Goal: Task Accomplishment & Management: Use online tool/utility

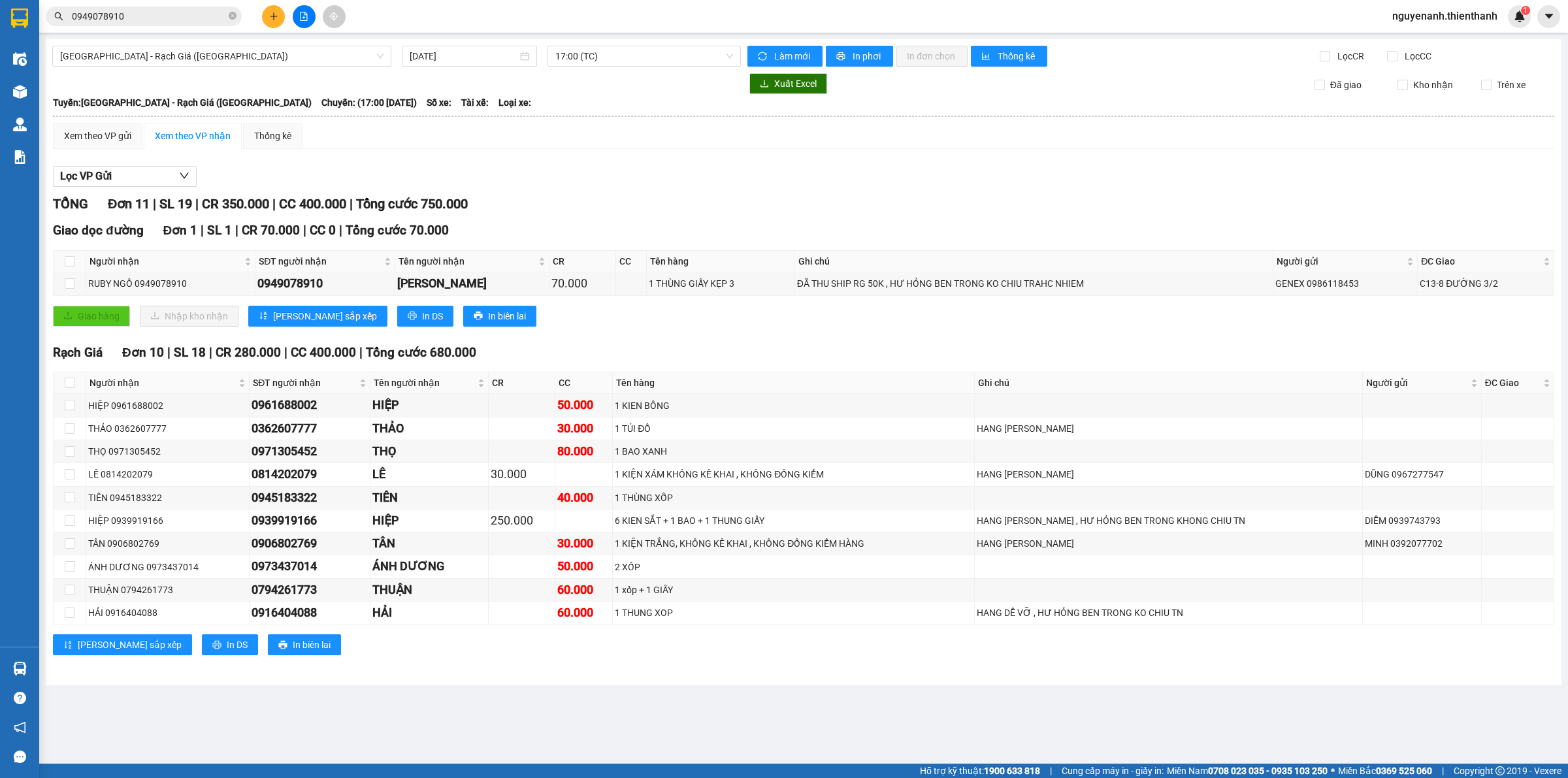
drag, startPoint x: 314, startPoint y: 63, endPoint x: 286, endPoint y: 73, distance: 29.7
click at [312, 63] on span "[GEOGRAPHIC_DATA] - Rạch Giá ([GEOGRAPHIC_DATA])" at bounding box center [222, 56] width 323 height 20
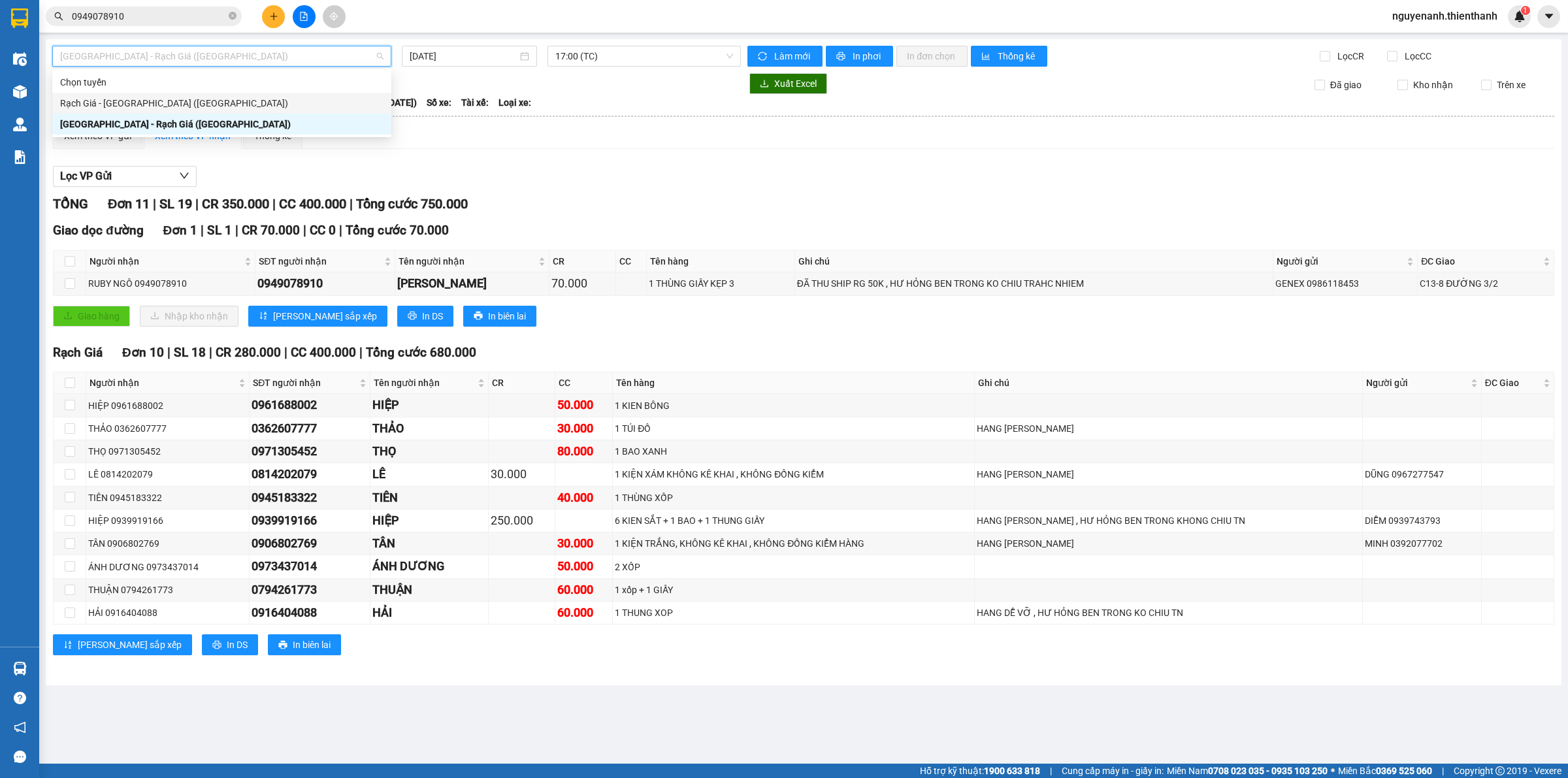
click at [191, 109] on div "Rạch Giá - [GEOGRAPHIC_DATA] ([GEOGRAPHIC_DATA])" at bounding box center [222, 103] width 323 height 15
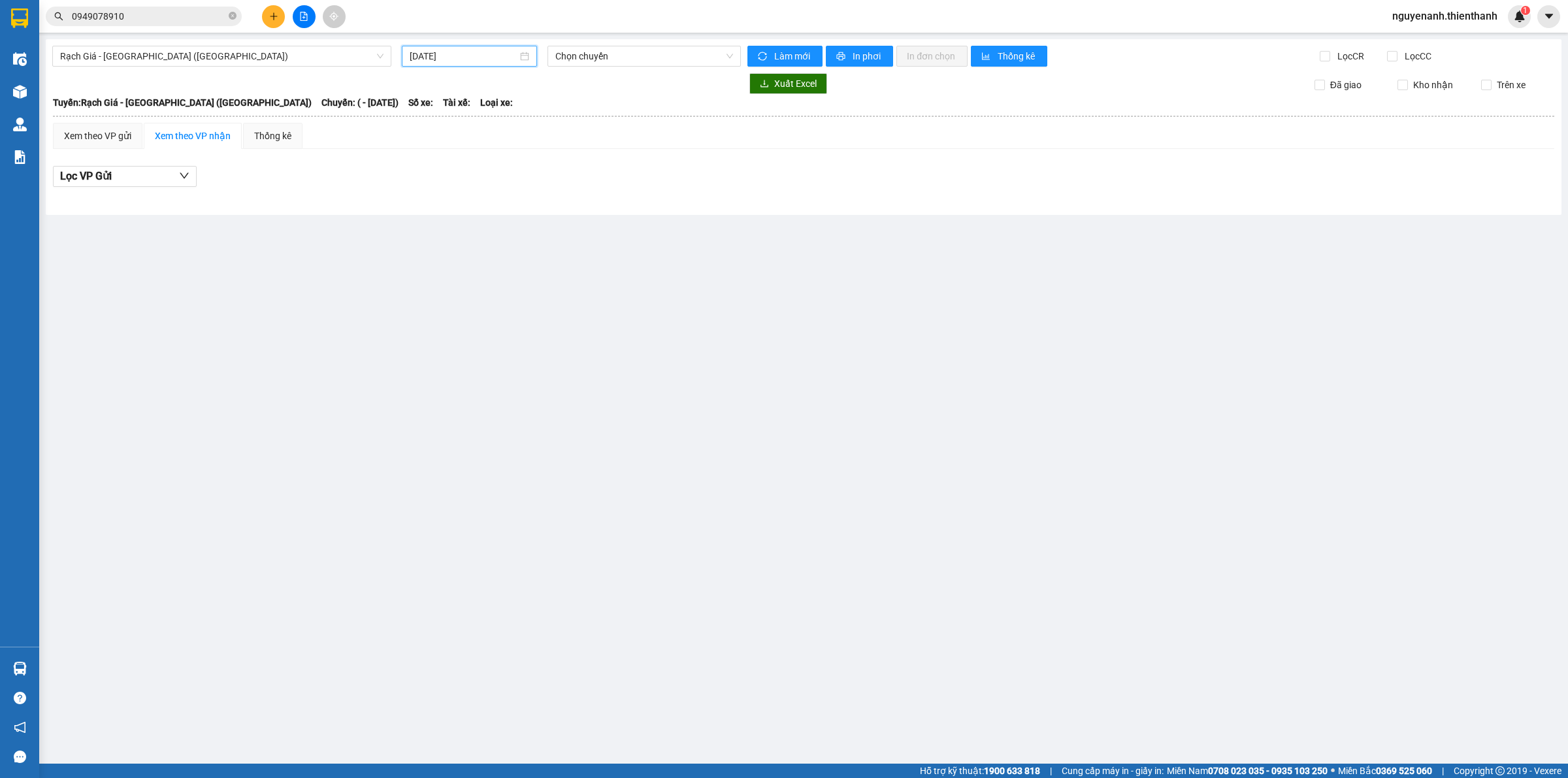
click at [503, 59] on input "[DATE]" at bounding box center [463, 57] width 108 height 15
click at [563, 149] on div "13" at bounding box center [563, 152] width 16 height 16
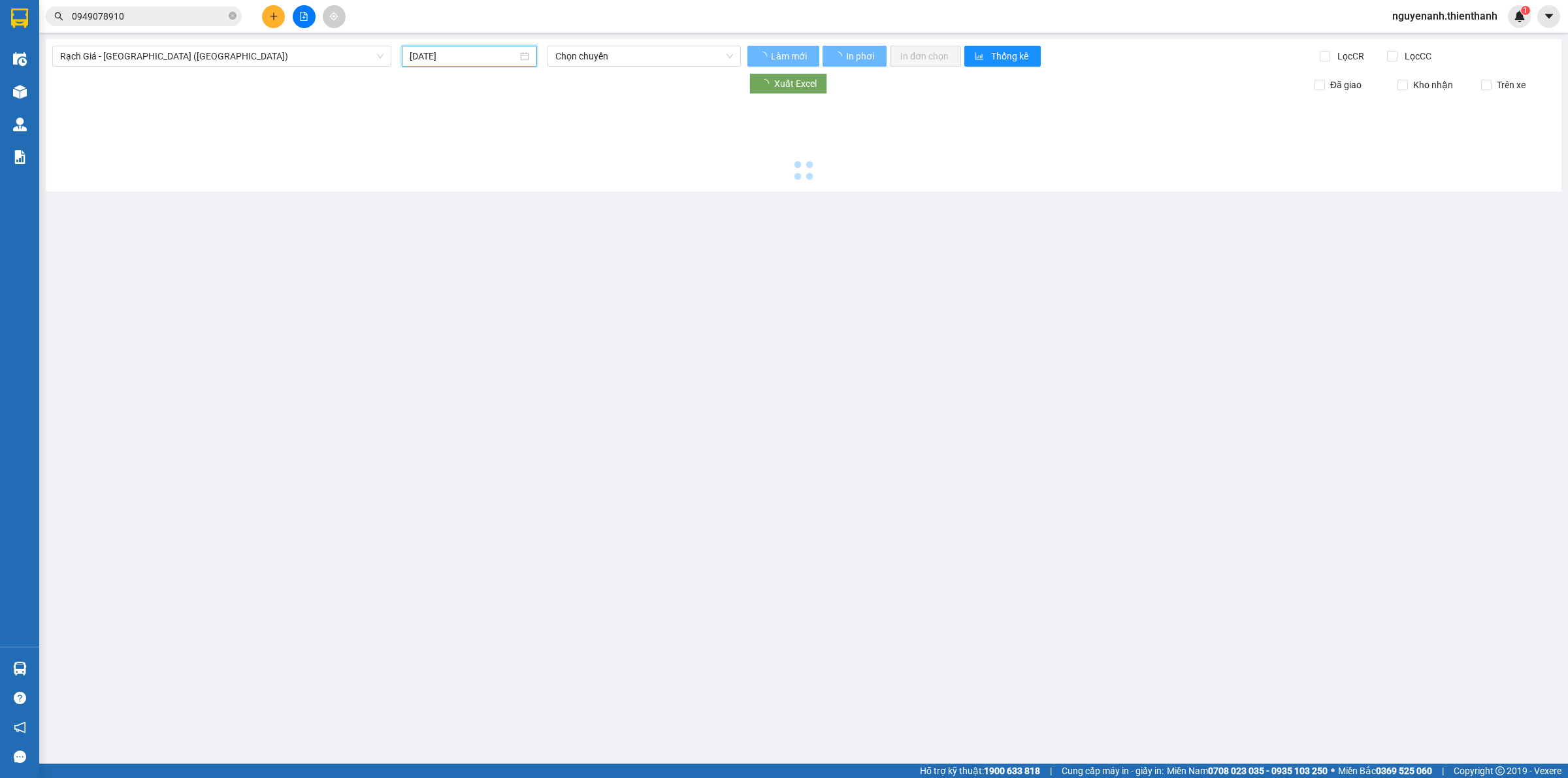
type input "[DATE]"
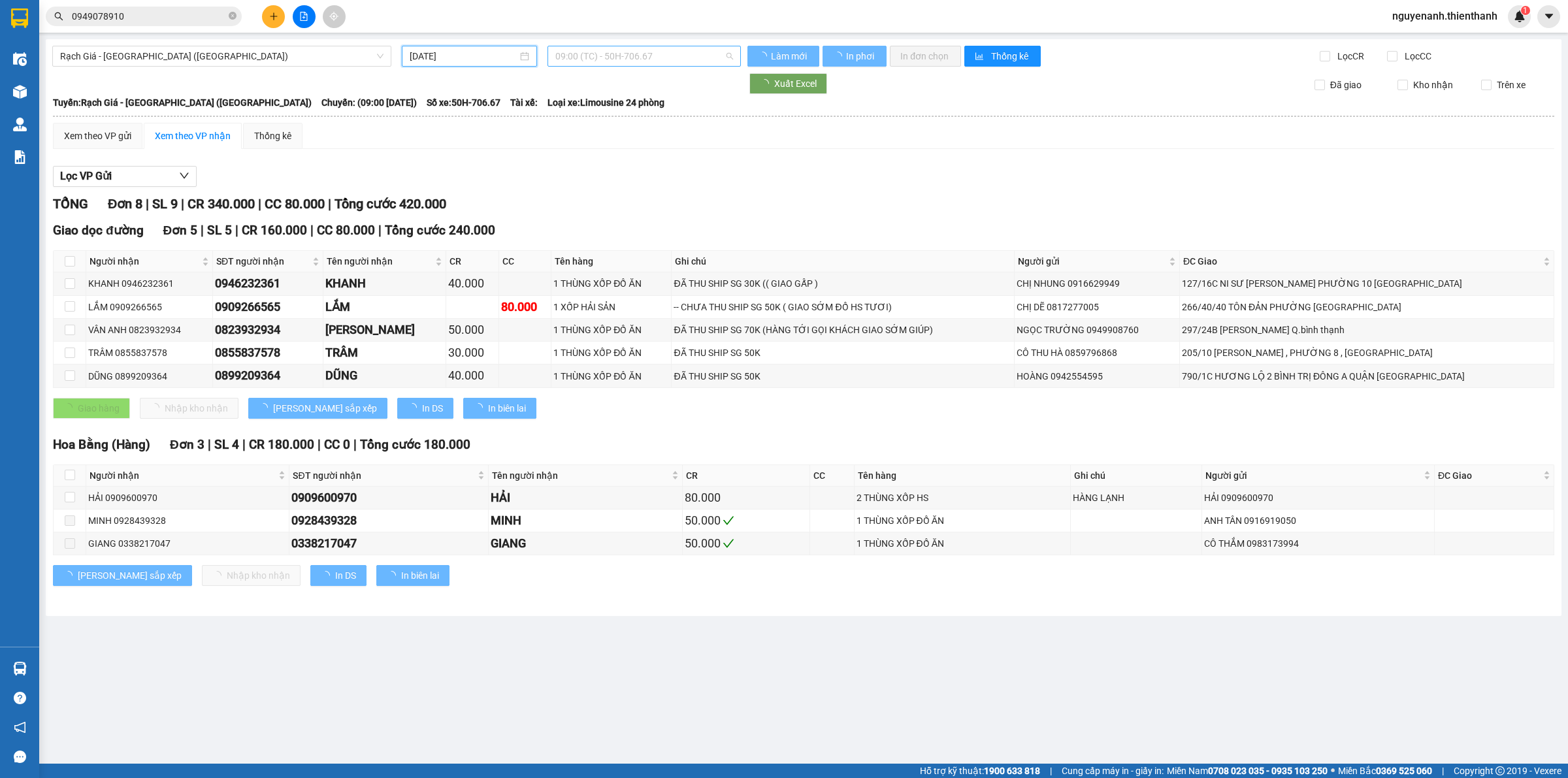
click at [645, 64] on span "09:00 (TC) - 50H-706.67" at bounding box center [644, 56] width 178 height 20
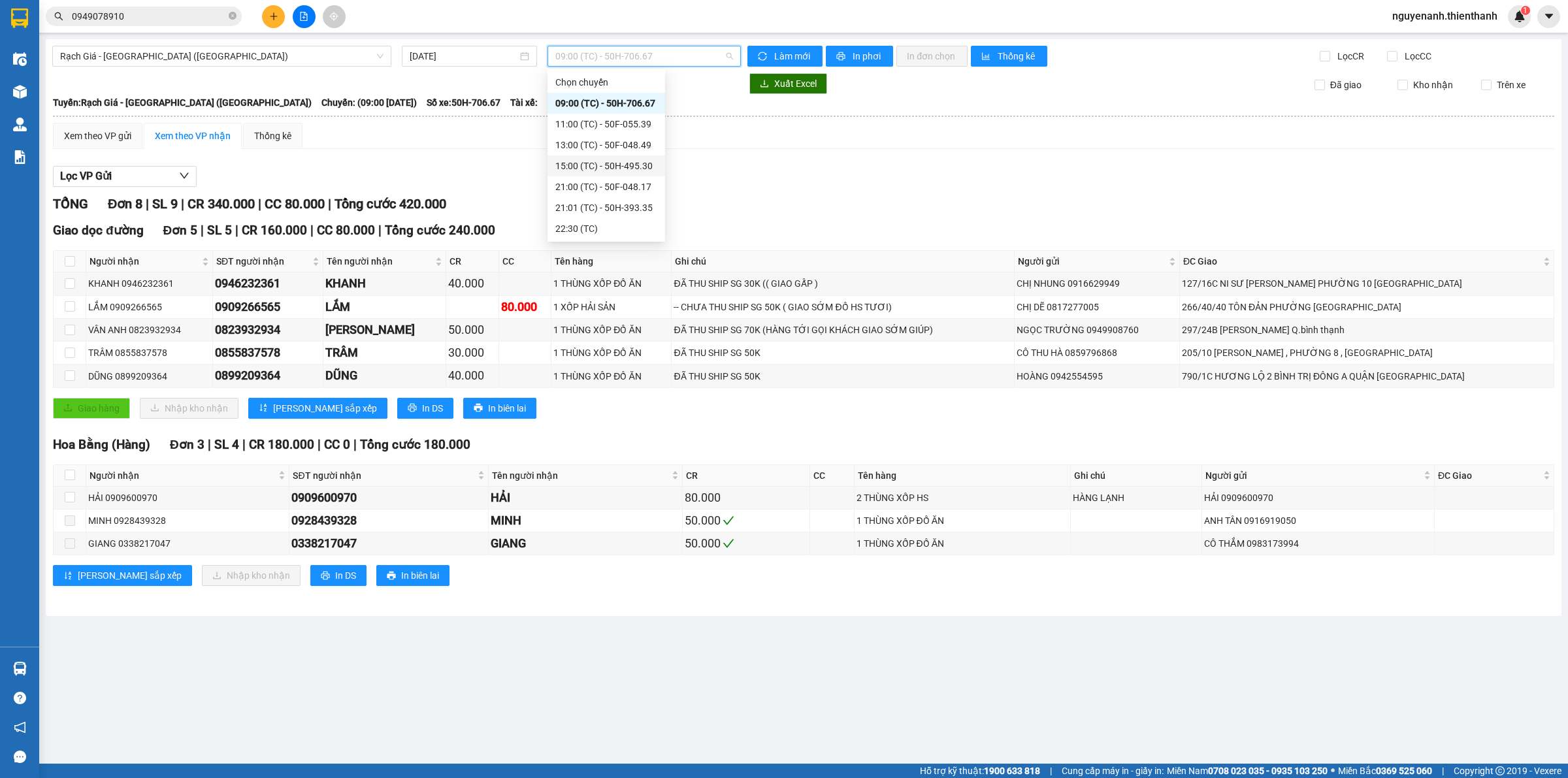
scroll to position [20, 0]
click at [619, 222] on div "22:59 (TC) - 50F-048.17" at bounding box center [606, 229] width 102 height 15
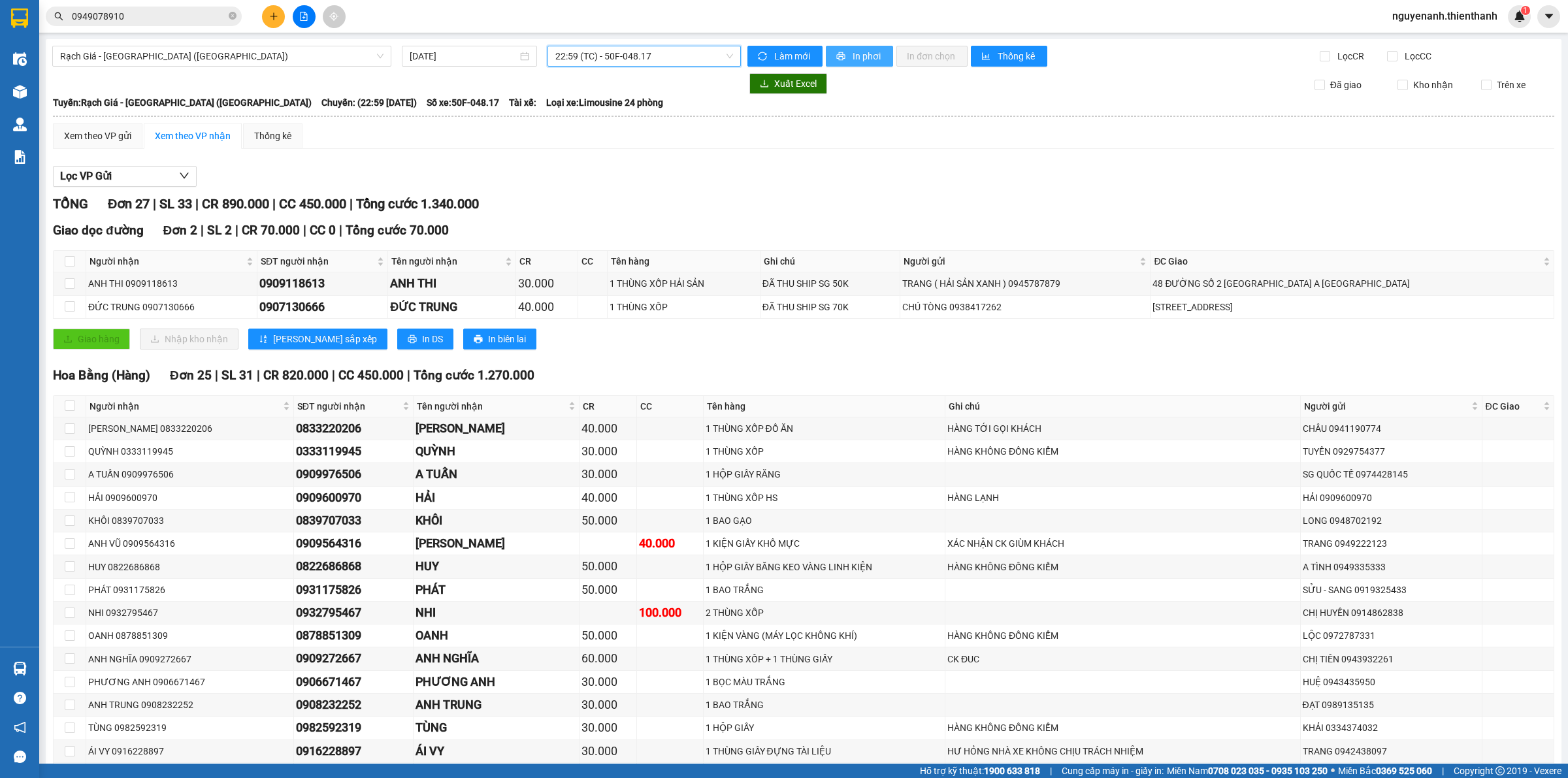
click at [859, 51] on span "In phơi" at bounding box center [867, 57] width 30 height 15
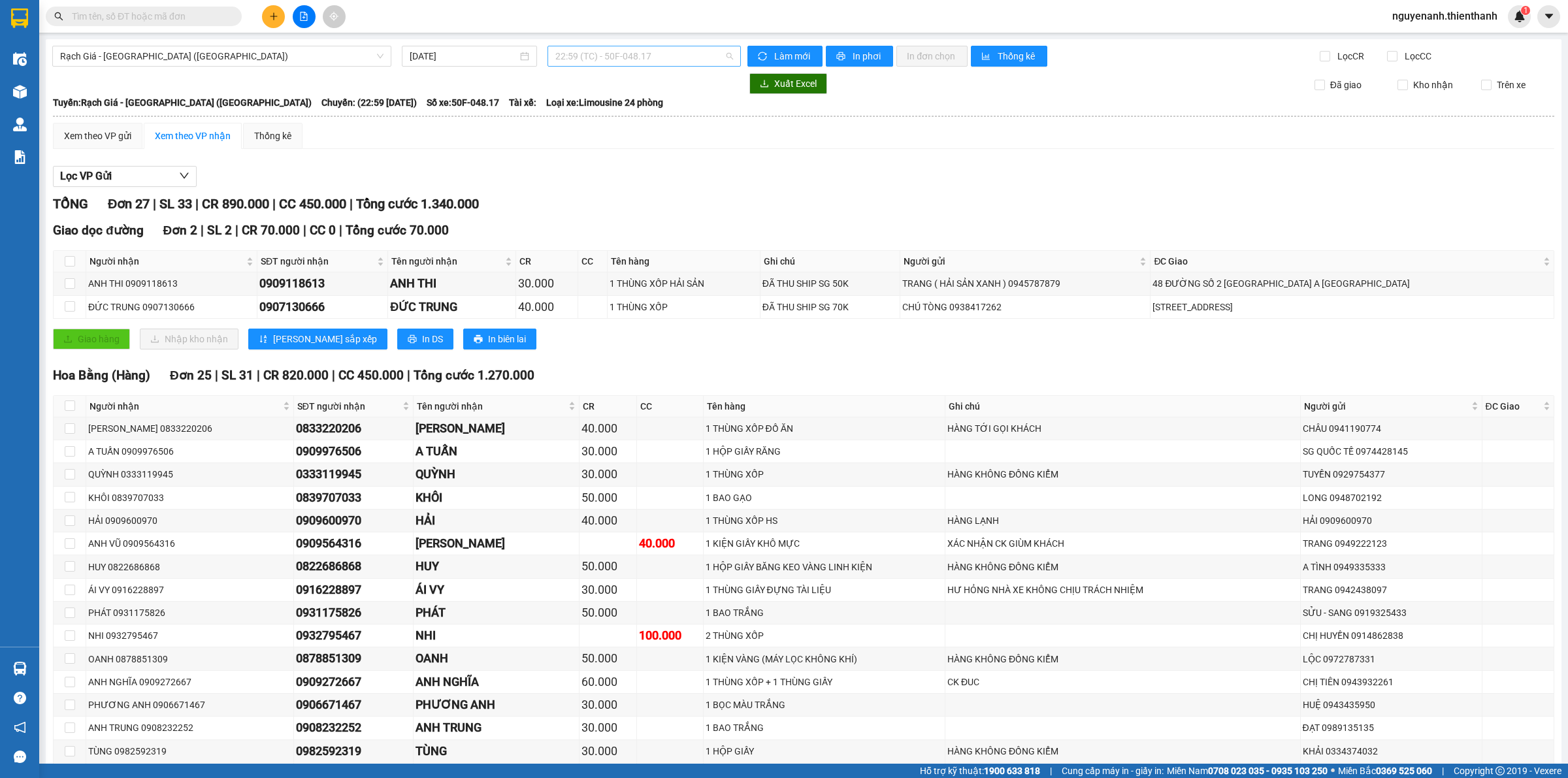
click at [645, 57] on span "22:59 (TC) - 50F-048.17" at bounding box center [644, 56] width 178 height 20
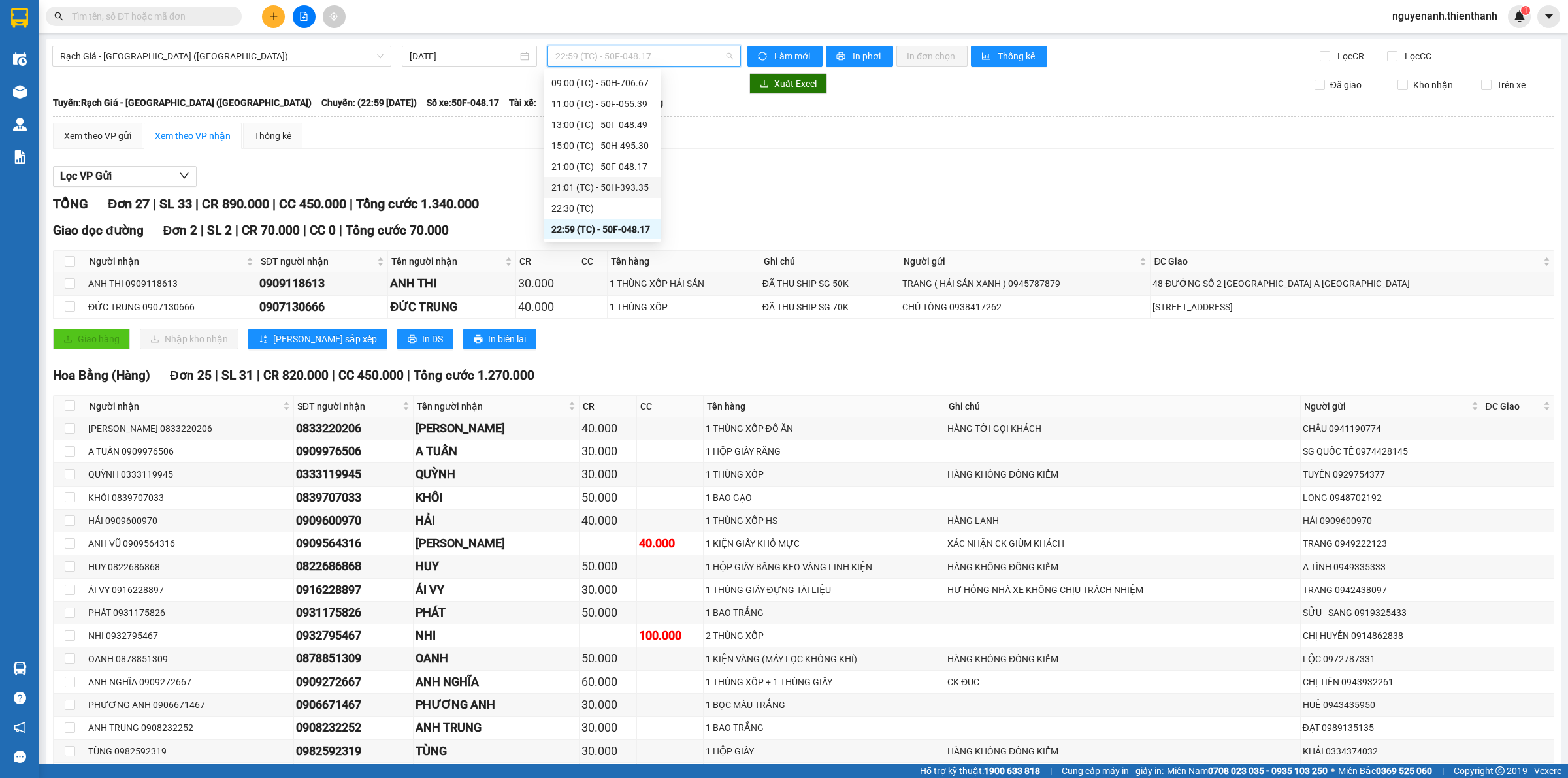
click at [592, 207] on div "22:30 (TC)" at bounding box center [602, 209] width 102 height 15
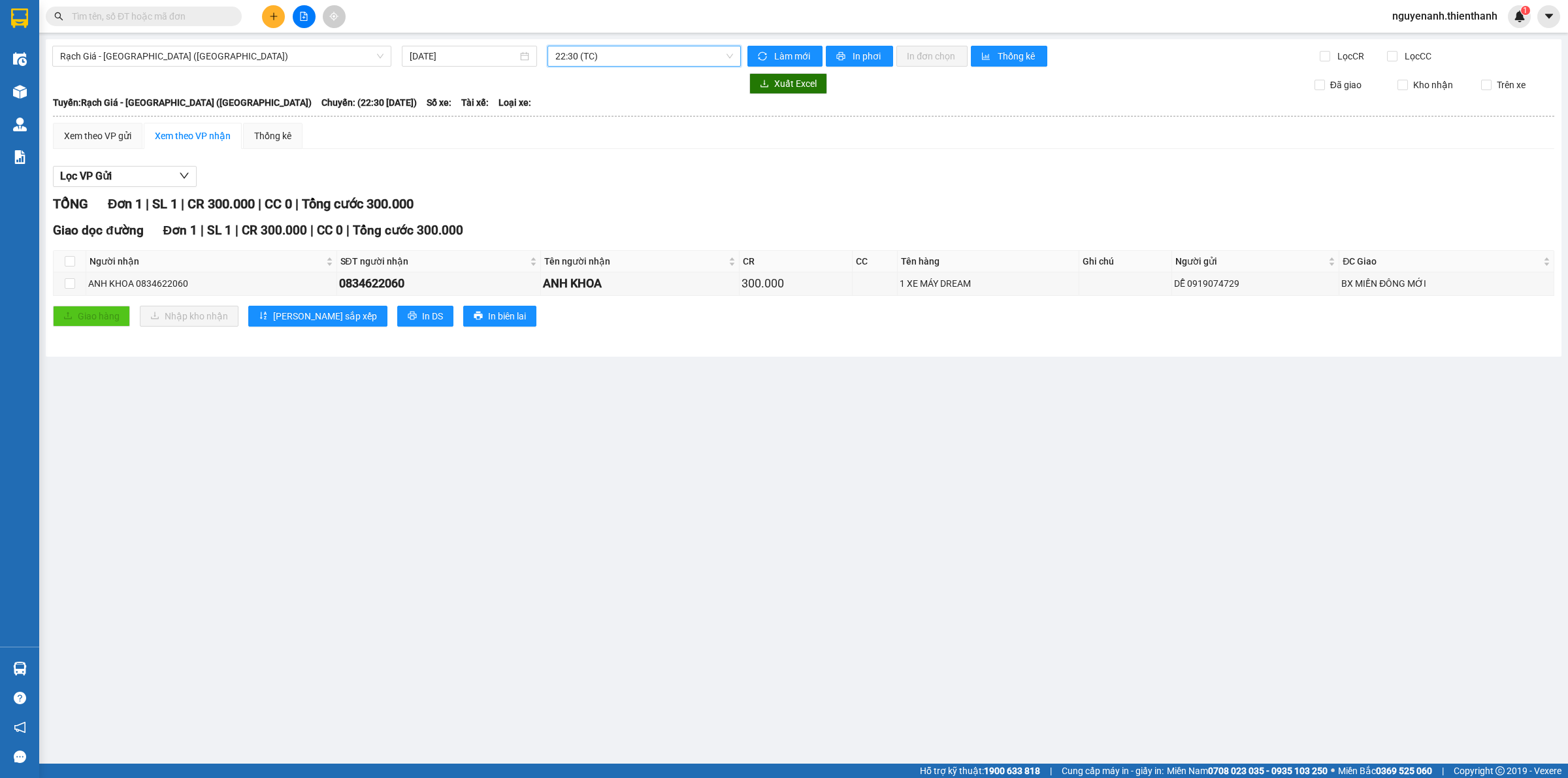
click at [638, 49] on span "22:30 (TC)" at bounding box center [644, 56] width 178 height 20
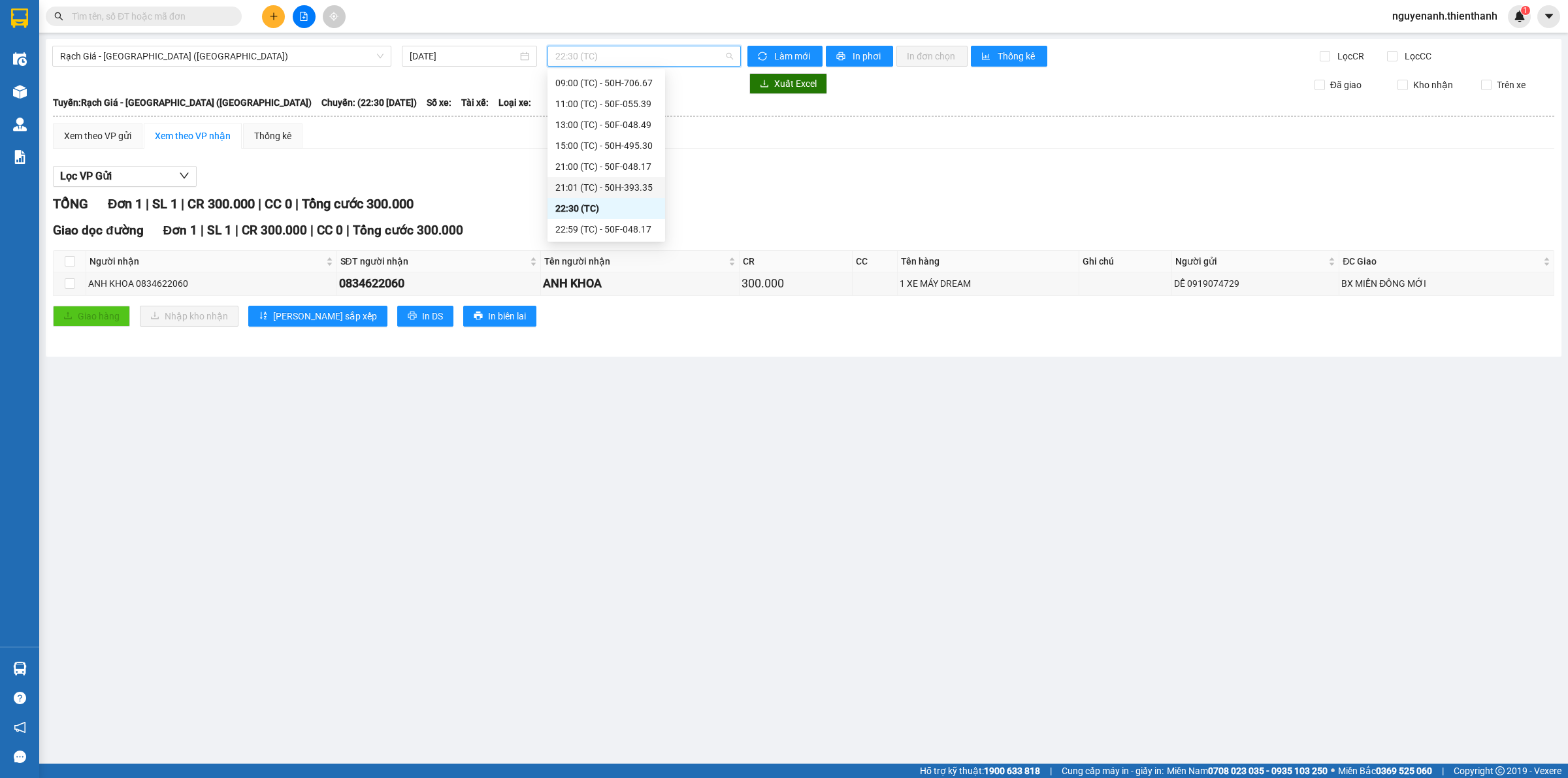
click at [622, 186] on div "21:01 (TC) - 50H-393.35" at bounding box center [606, 188] width 102 height 15
